Goal: Check status: Check status

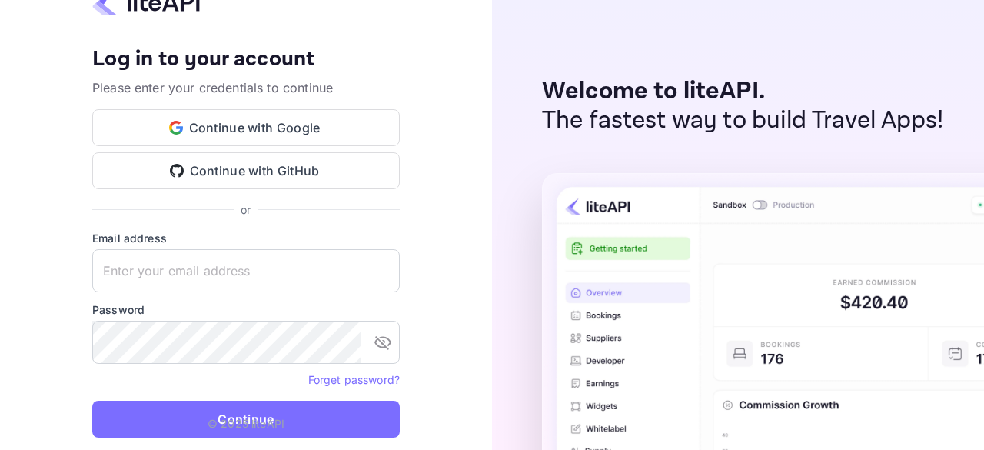
type input "zen.abddin@tbo.com"
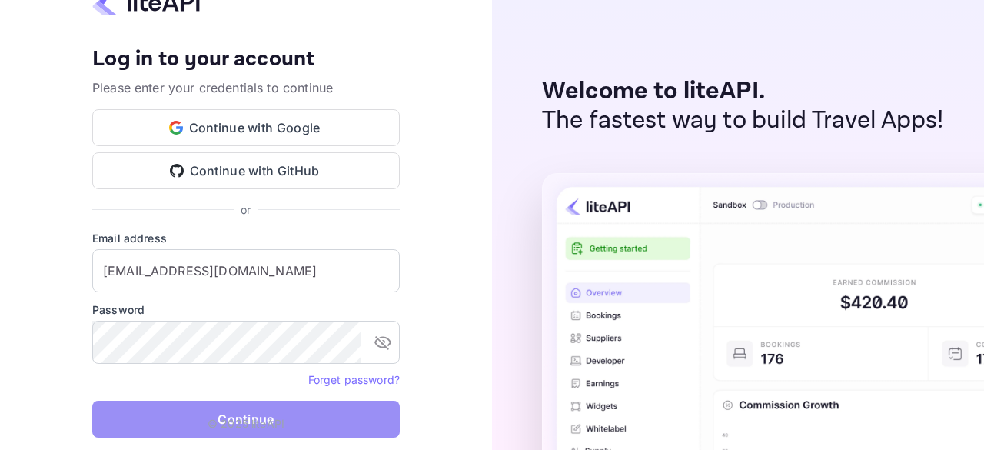
click at [204, 416] on button "Continue" at bounding box center [245, 418] width 307 height 37
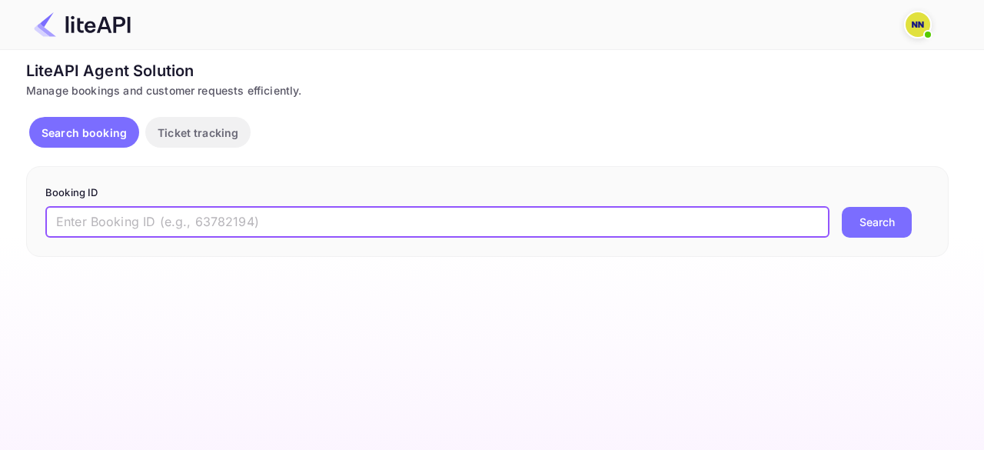
click at [259, 232] on input "text" at bounding box center [437, 222] width 784 height 31
paste input "8438949"
type input "8438949"
click at [841, 207] on button "Search" at bounding box center [876, 222] width 70 height 31
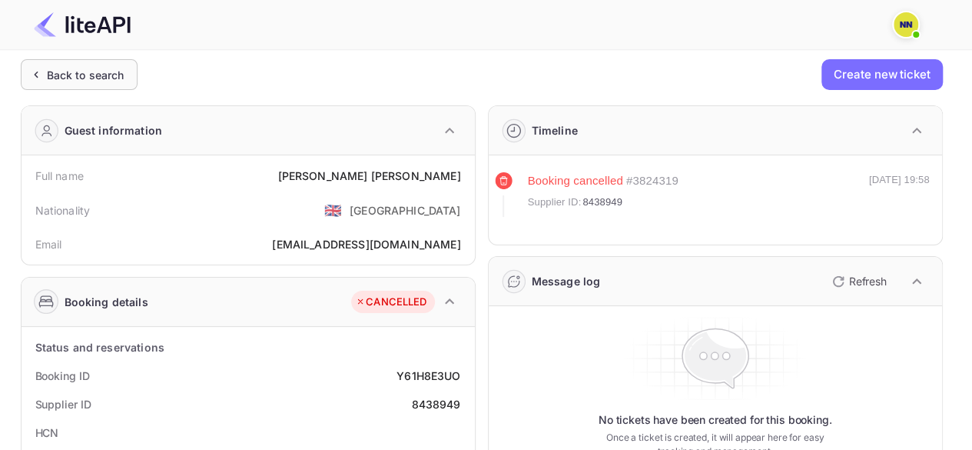
click at [67, 68] on div "Back to search" at bounding box center [86, 75] width 78 height 16
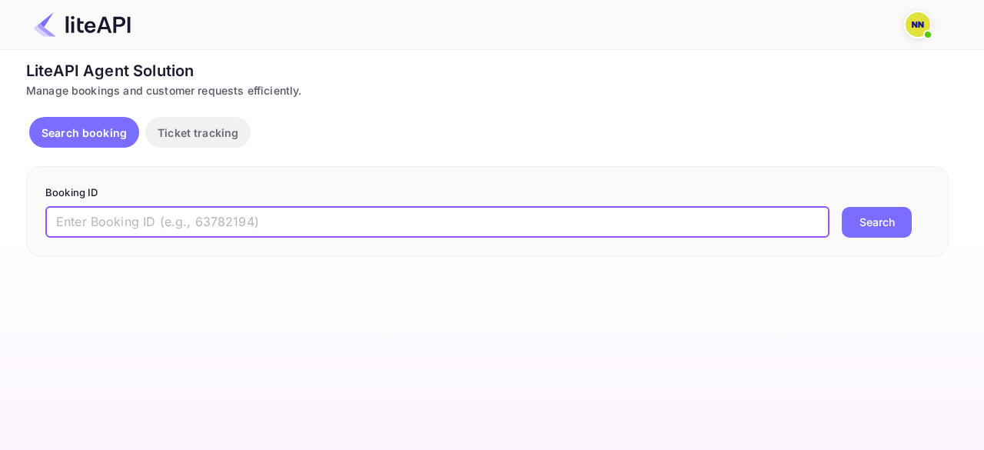
click at [131, 223] on input "text" at bounding box center [437, 222] width 784 height 31
paste input "8473643"
type input "8473643"
click at [841, 207] on button "Search" at bounding box center [876, 222] width 70 height 31
